Goal: Task Accomplishment & Management: Manage account settings

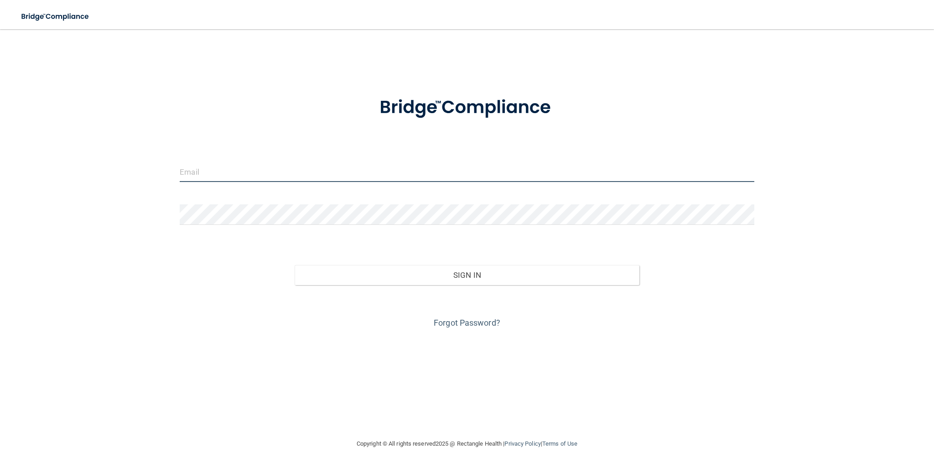
click at [199, 169] on input "email" at bounding box center [467, 171] width 575 height 21
type input "[EMAIL_ADDRESS][DOMAIN_NAME]"
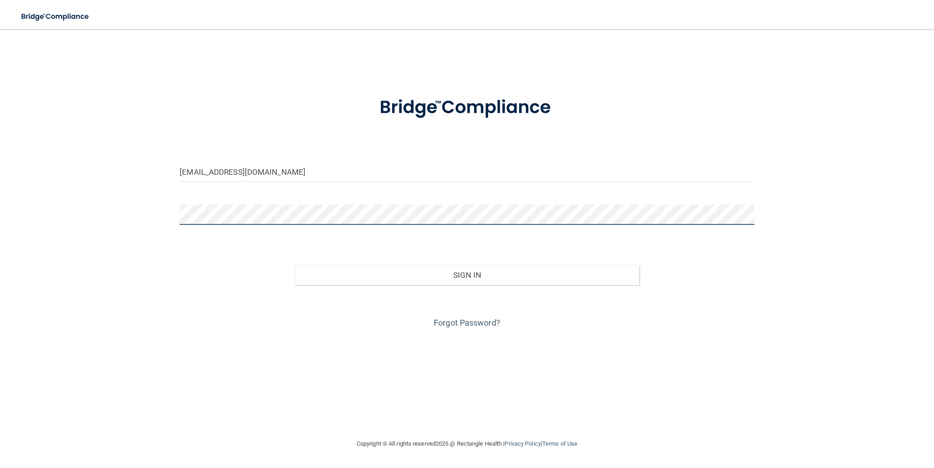
click at [295, 265] on button "Sign In" at bounding box center [467, 275] width 345 height 20
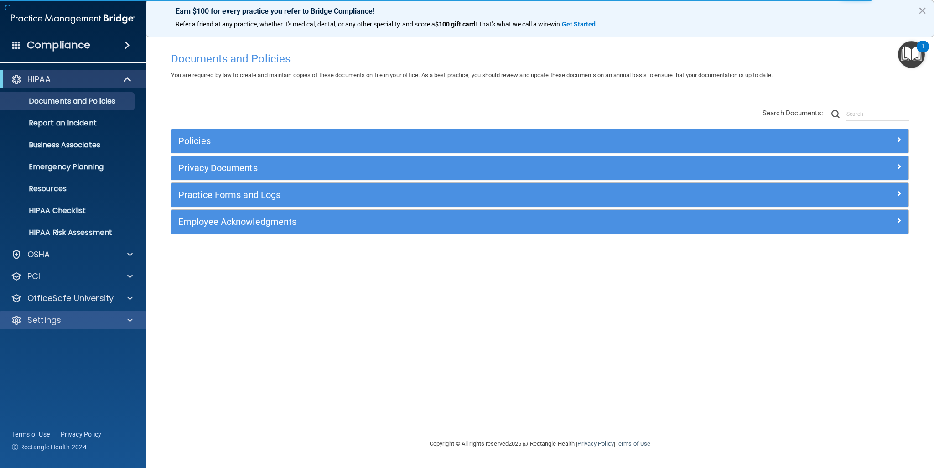
click at [64, 328] on div "Settings" at bounding box center [73, 320] width 146 height 18
click at [89, 322] on div "Settings" at bounding box center [60, 320] width 113 height 11
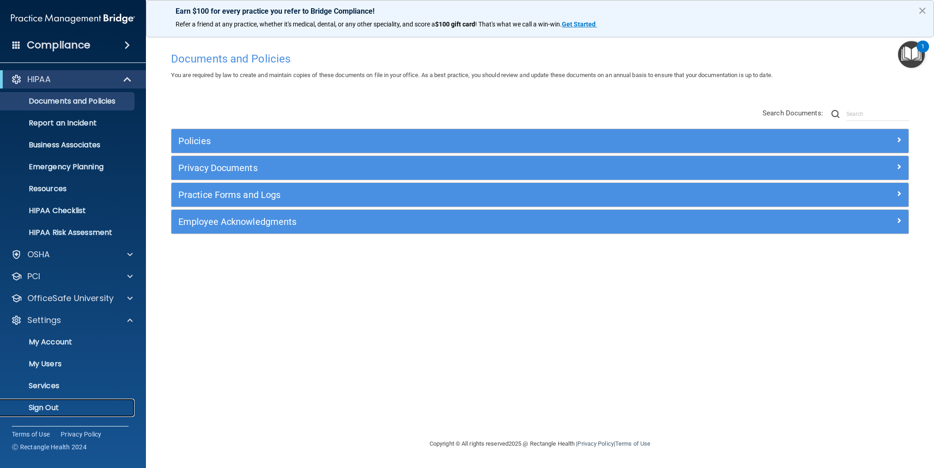
click at [57, 408] on p "Sign Out" at bounding box center [68, 407] width 124 height 9
